Goal: Transaction & Acquisition: Obtain resource

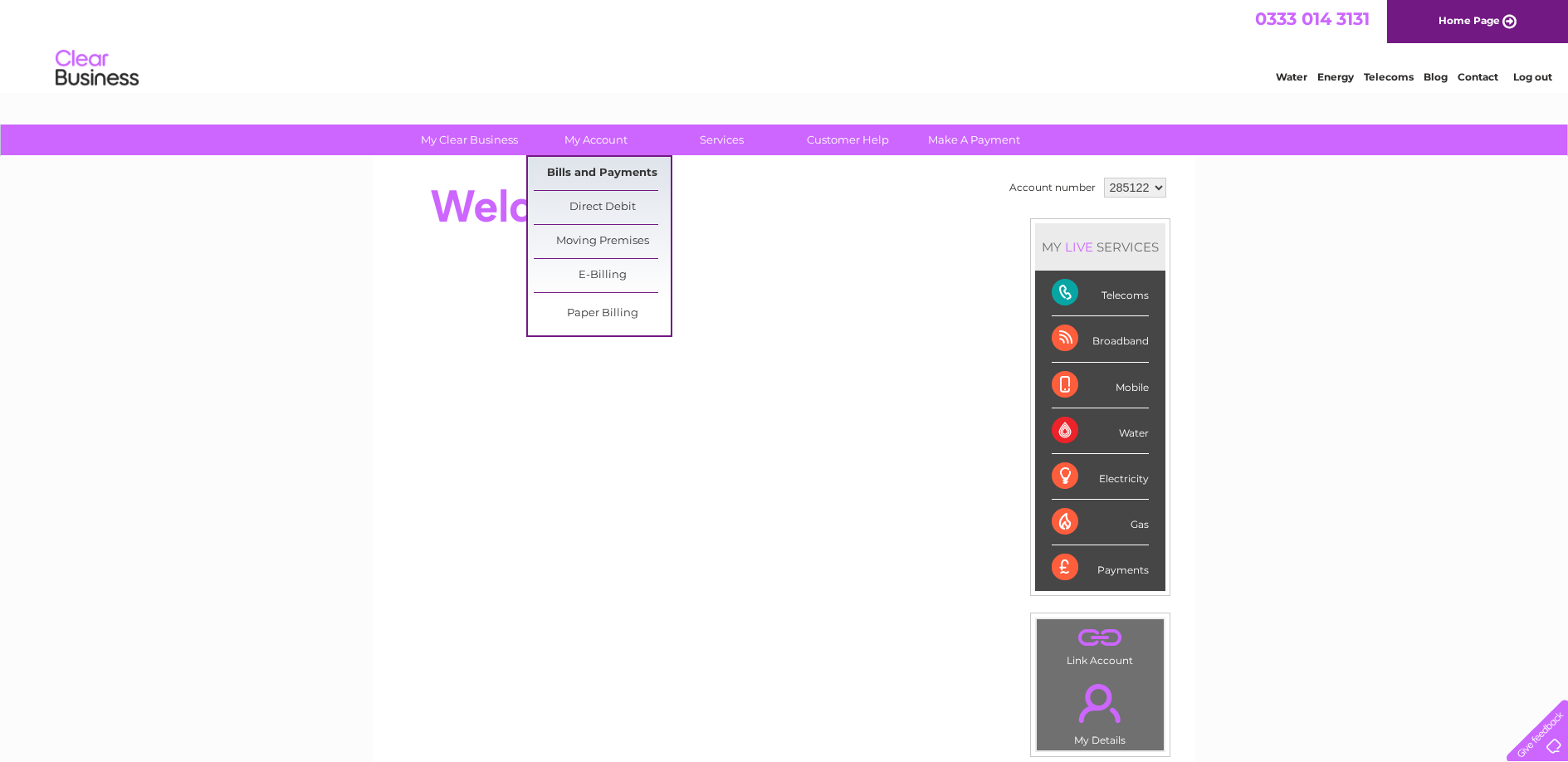
click at [597, 174] on link "Bills and Payments" at bounding box center [602, 173] width 137 height 33
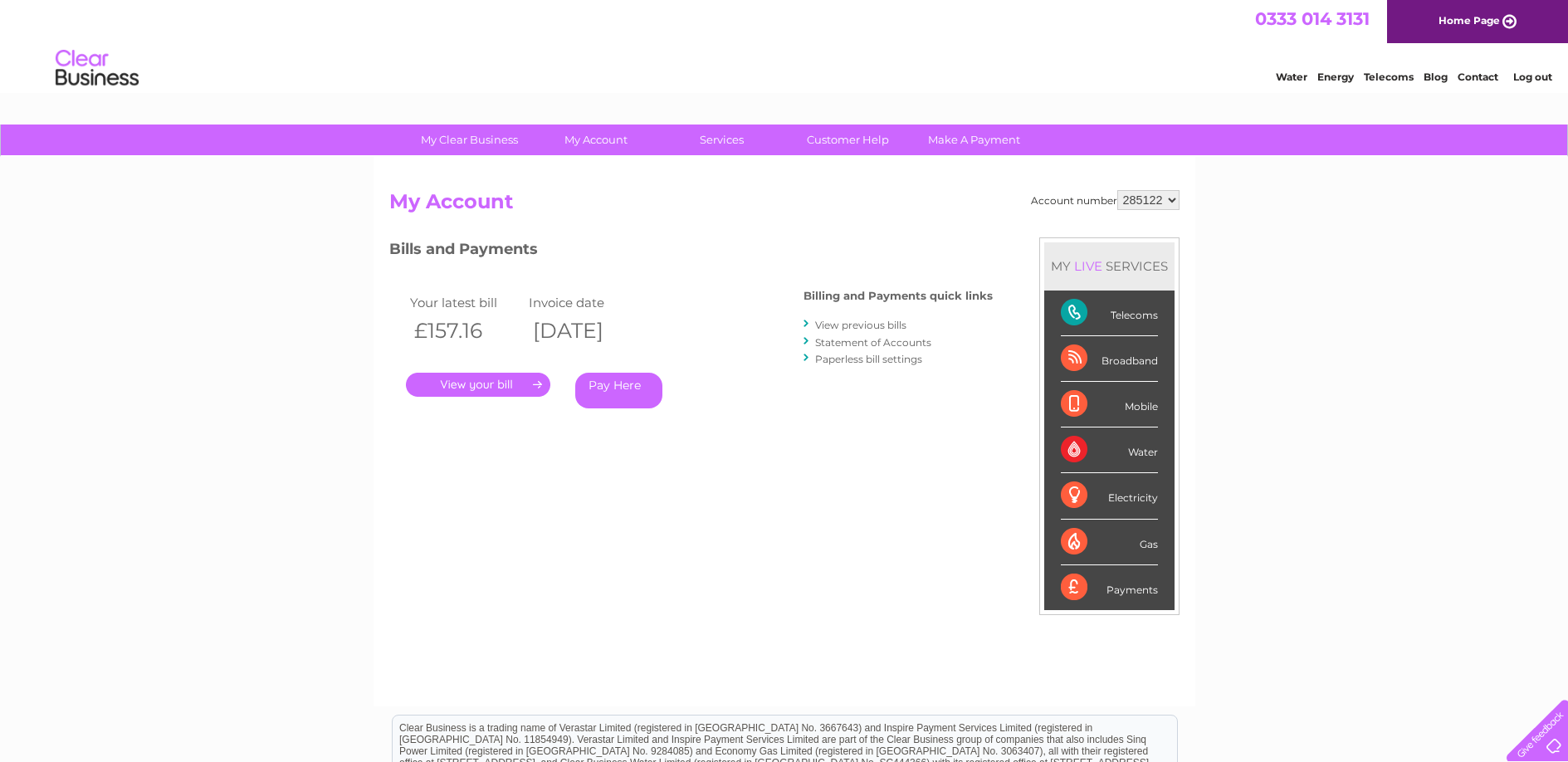
click at [502, 383] on link "." at bounding box center [478, 385] width 144 height 24
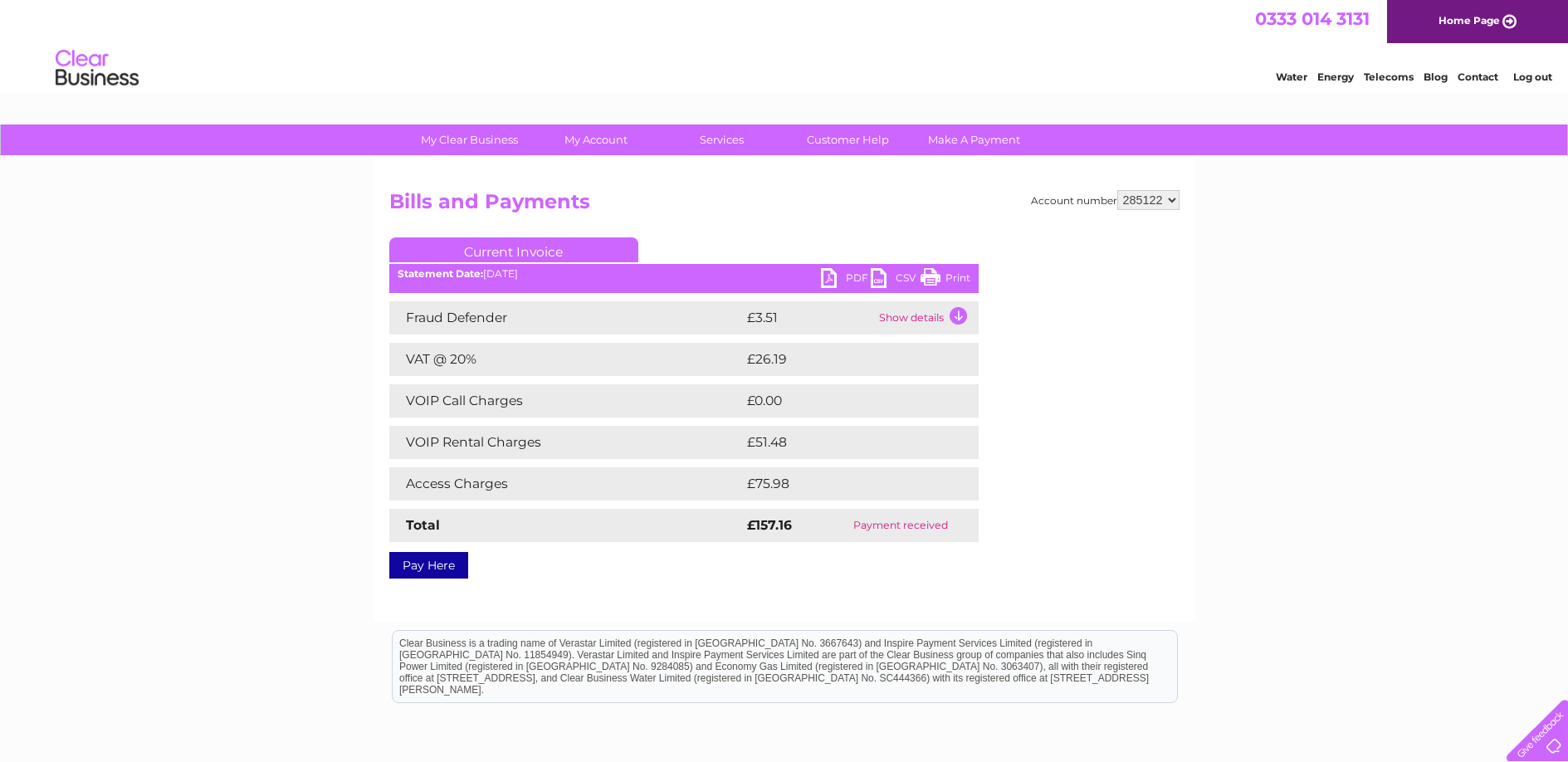
click at [844, 279] on link "PDF" at bounding box center [845, 280] width 50 height 24
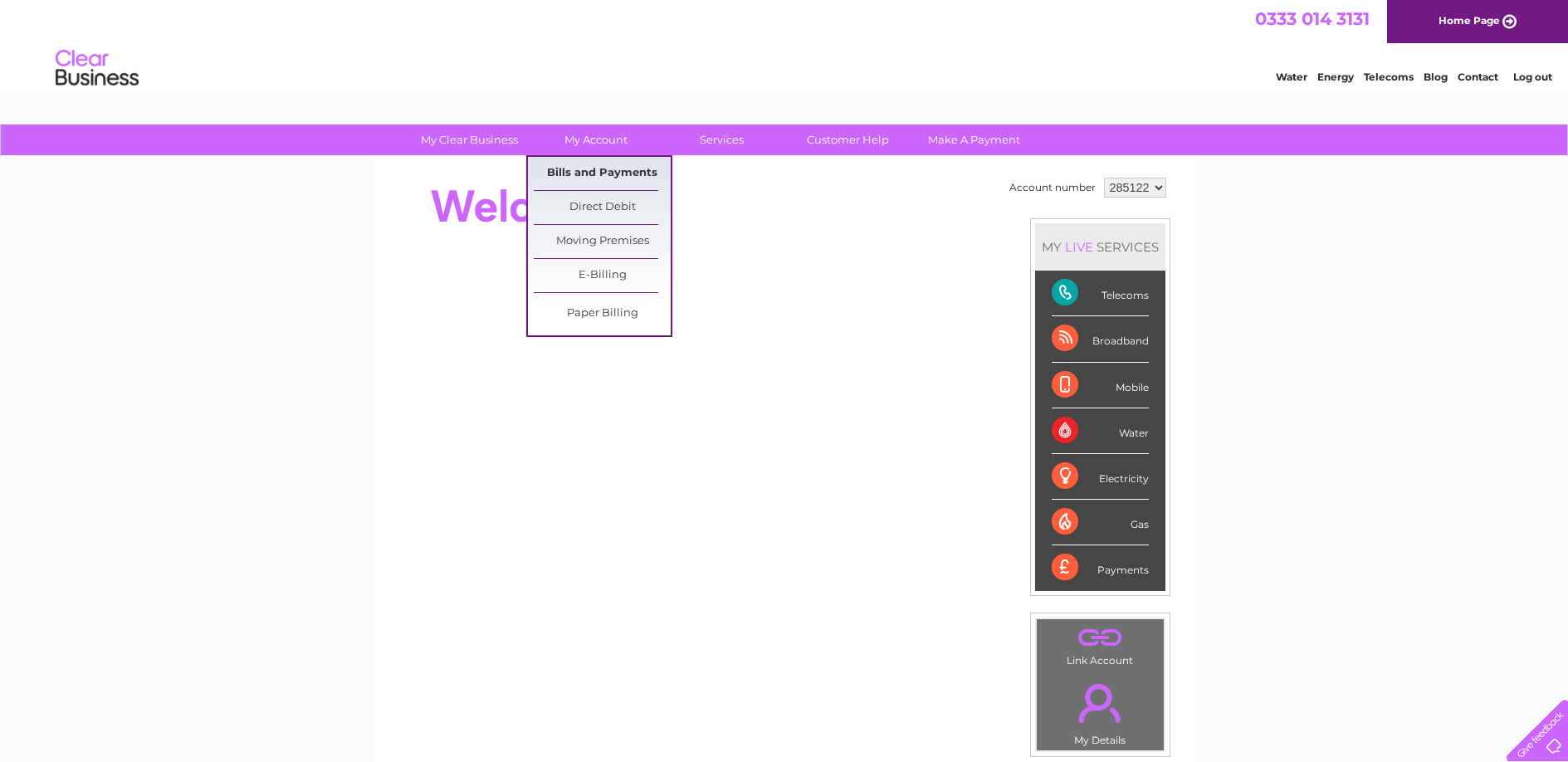
click at [598, 177] on link "Bills and Payments" at bounding box center [602, 173] width 137 height 33
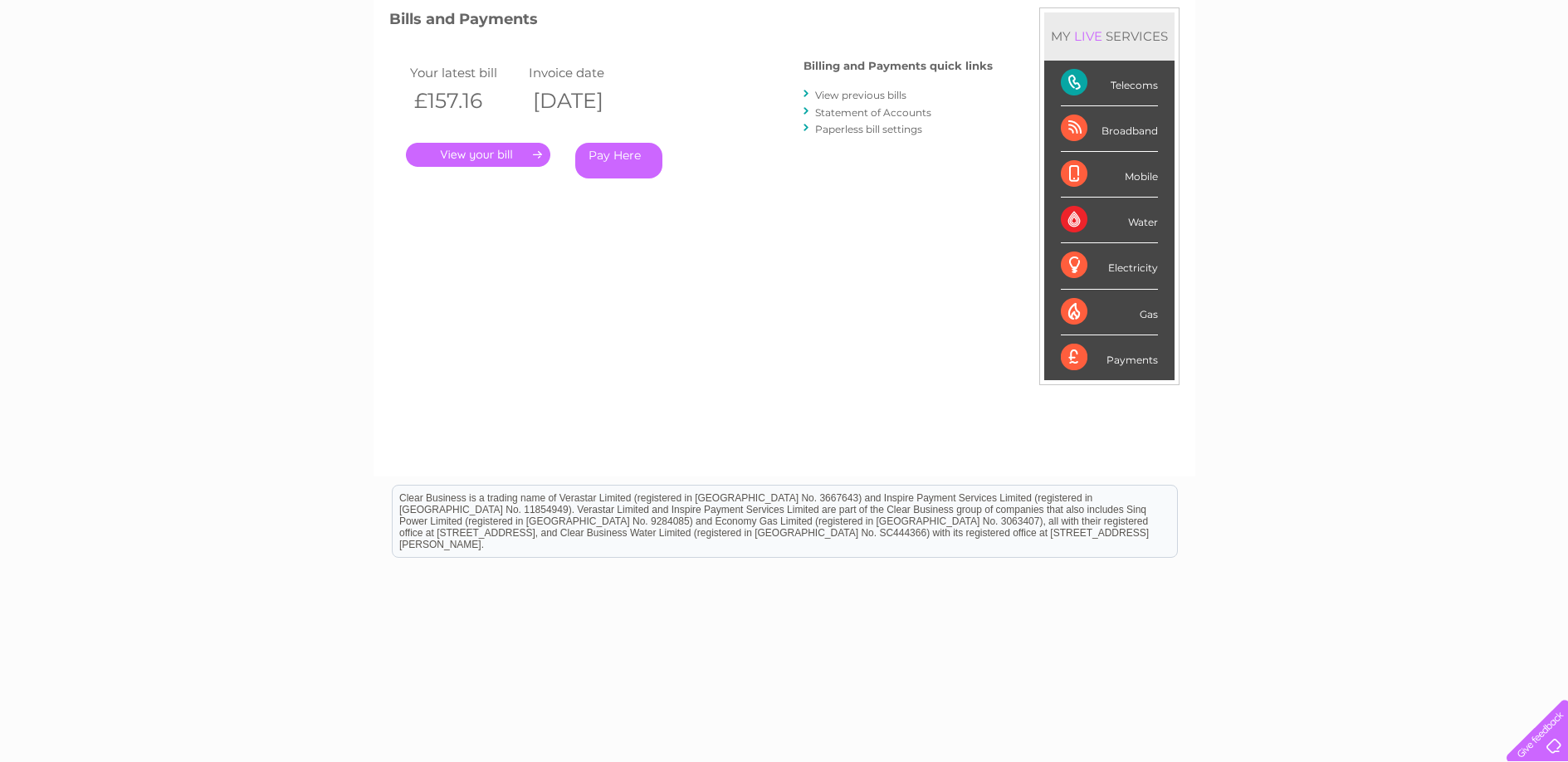
scroll to position [241, 0]
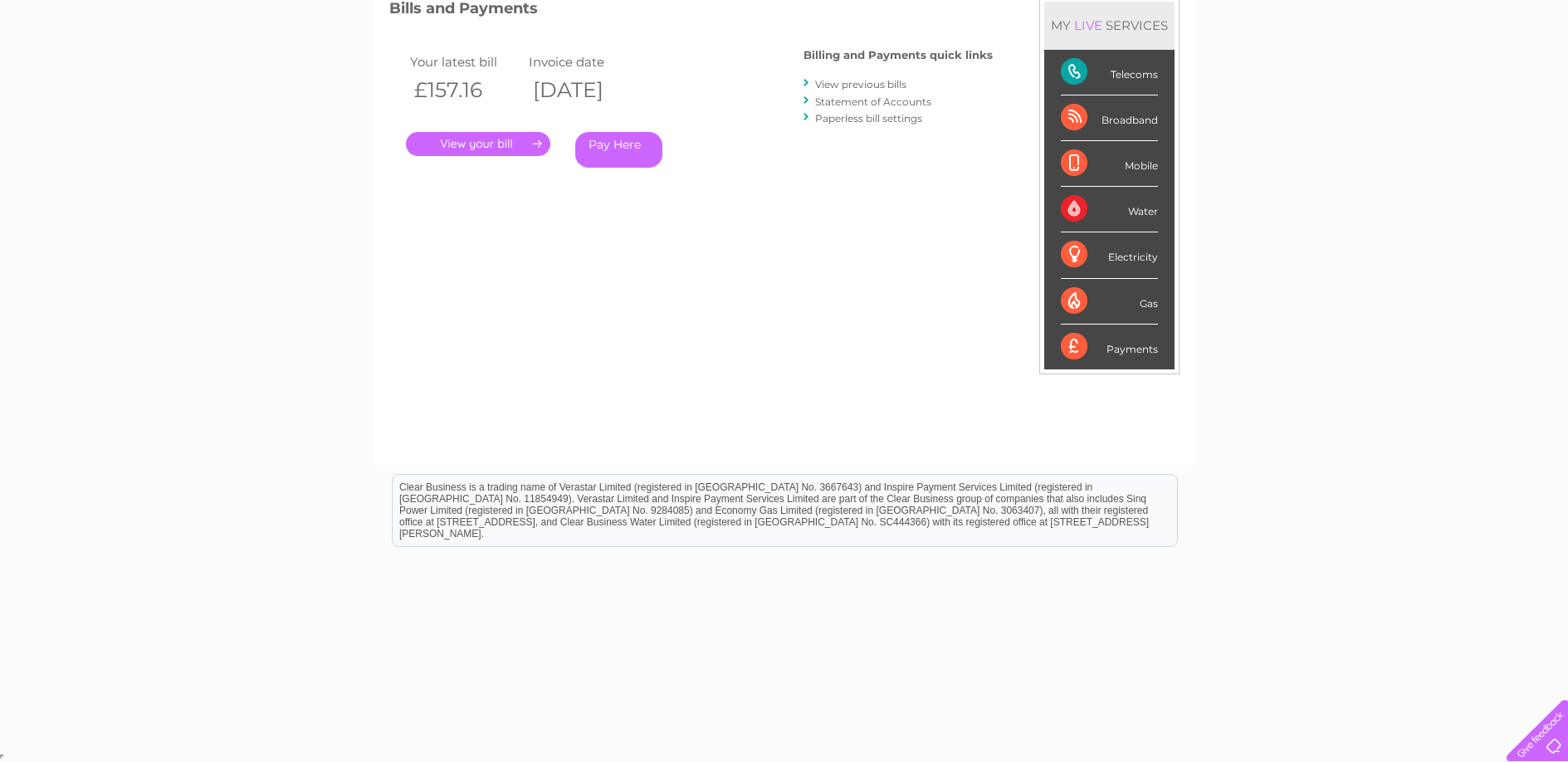
click at [511, 141] on link "." at bounding box center [478, 144] width 144 height 24
